Goal: Task Accomplishment & Management: Use online tool/utility

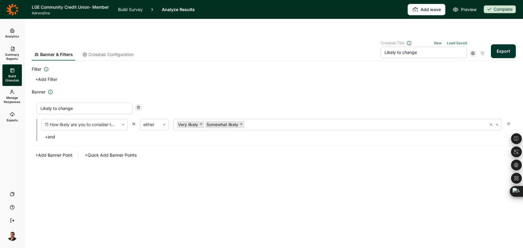
click at [15, 6] on icon at bounding box center [12, 9] width 11 height 11
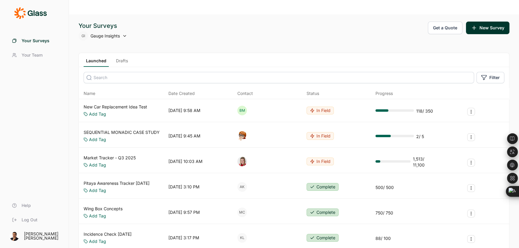
click at [141, 72] on input at bounding box center [279, 77] width 390 height 11
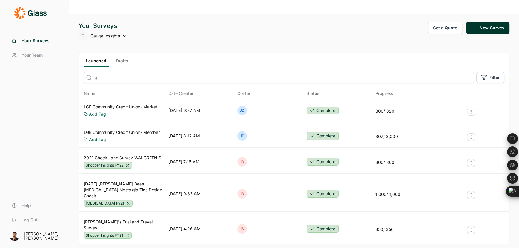
type input "lg"
click at [150, 104] on link "LGE Community Credit Union- Market" at bounding box center [121, 107] width 74 height 6
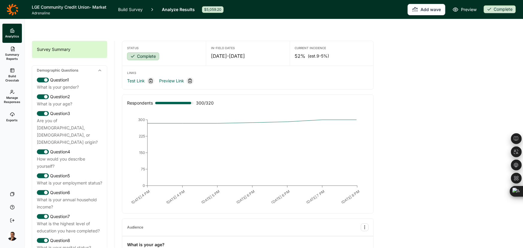
click at [14, 98] on span "Manage Responses" at bounding box center [12, 100] width 16 height 8
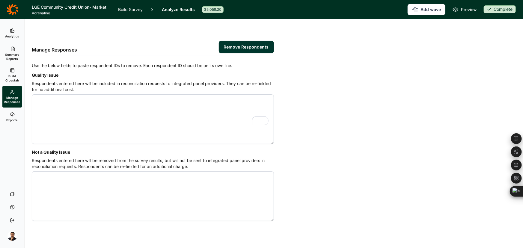
click at [13, 78] on span "Build Crosstab" at bounding box center [12, 78] width 15 height 8
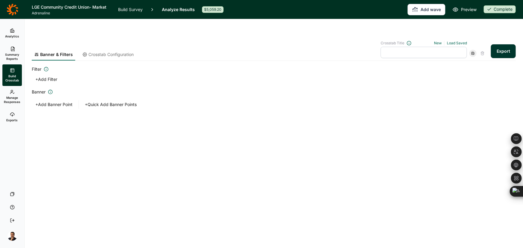
click at [13, 116] on icon at bounding box center [12, 114] width 5 height 5
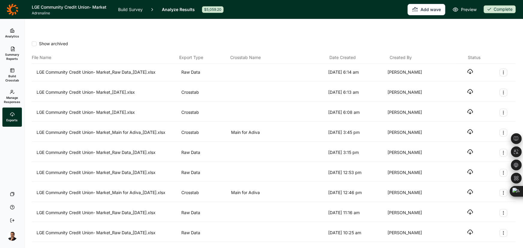
click at [467, 89] on icon "button" at bounding box center [470, 92] width 6 height 6
click at [467, 69] on icon "button" at bounding box center [470, 72] width 6 height 6
